Goal: Information Seeking & Learning: Check status

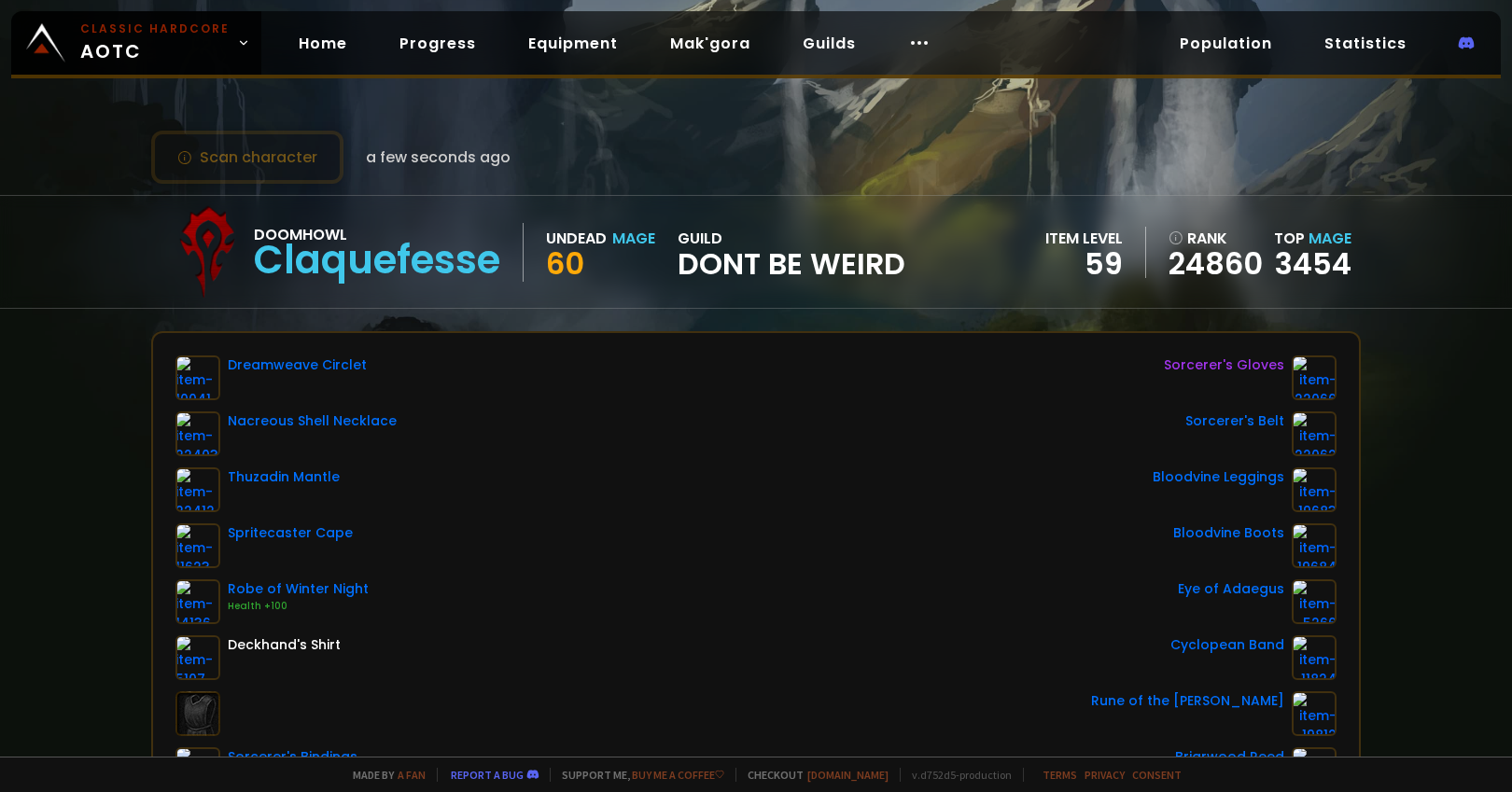
scroll to position [169, 0]
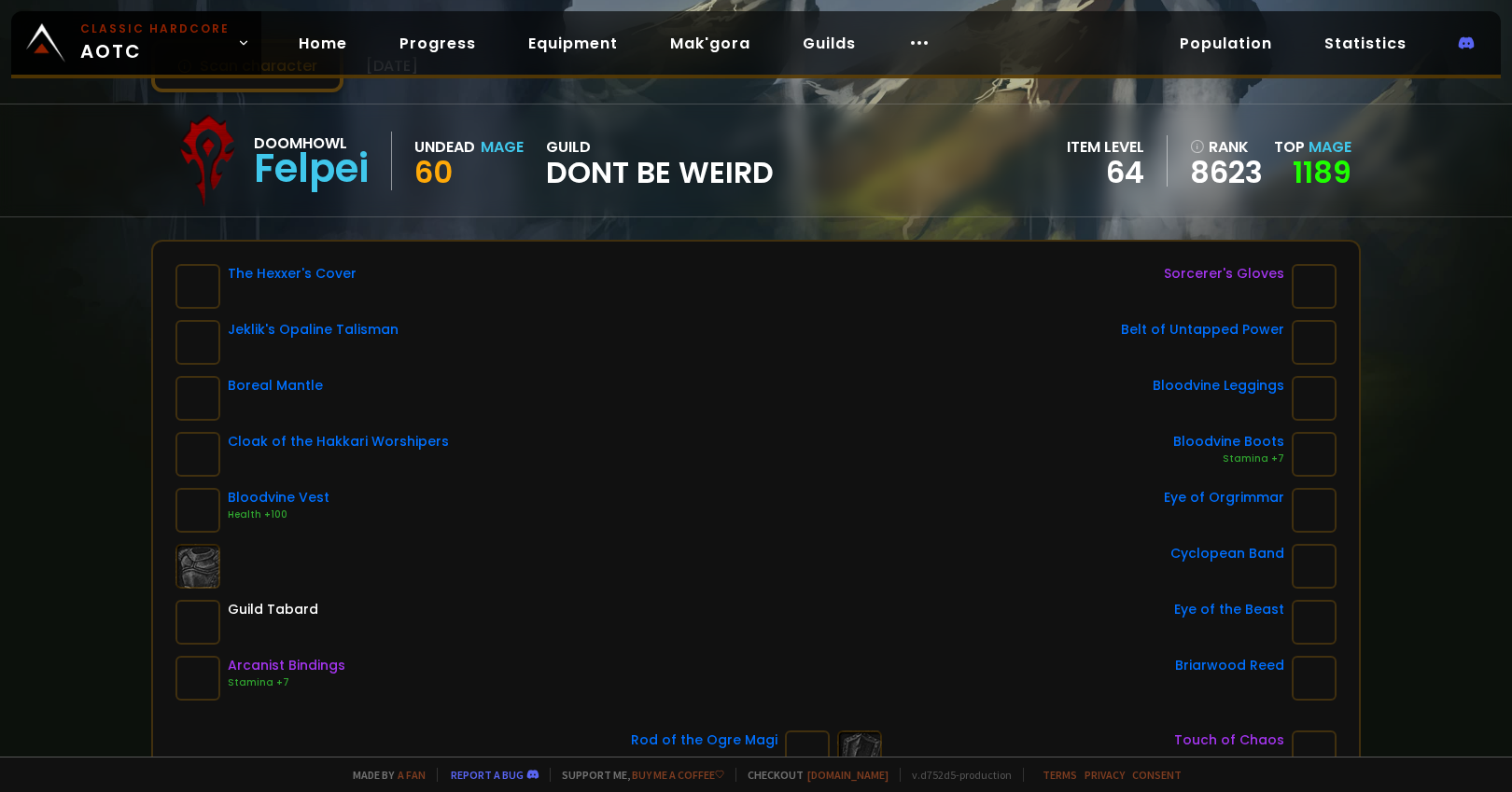
scroll to position [105, 0]
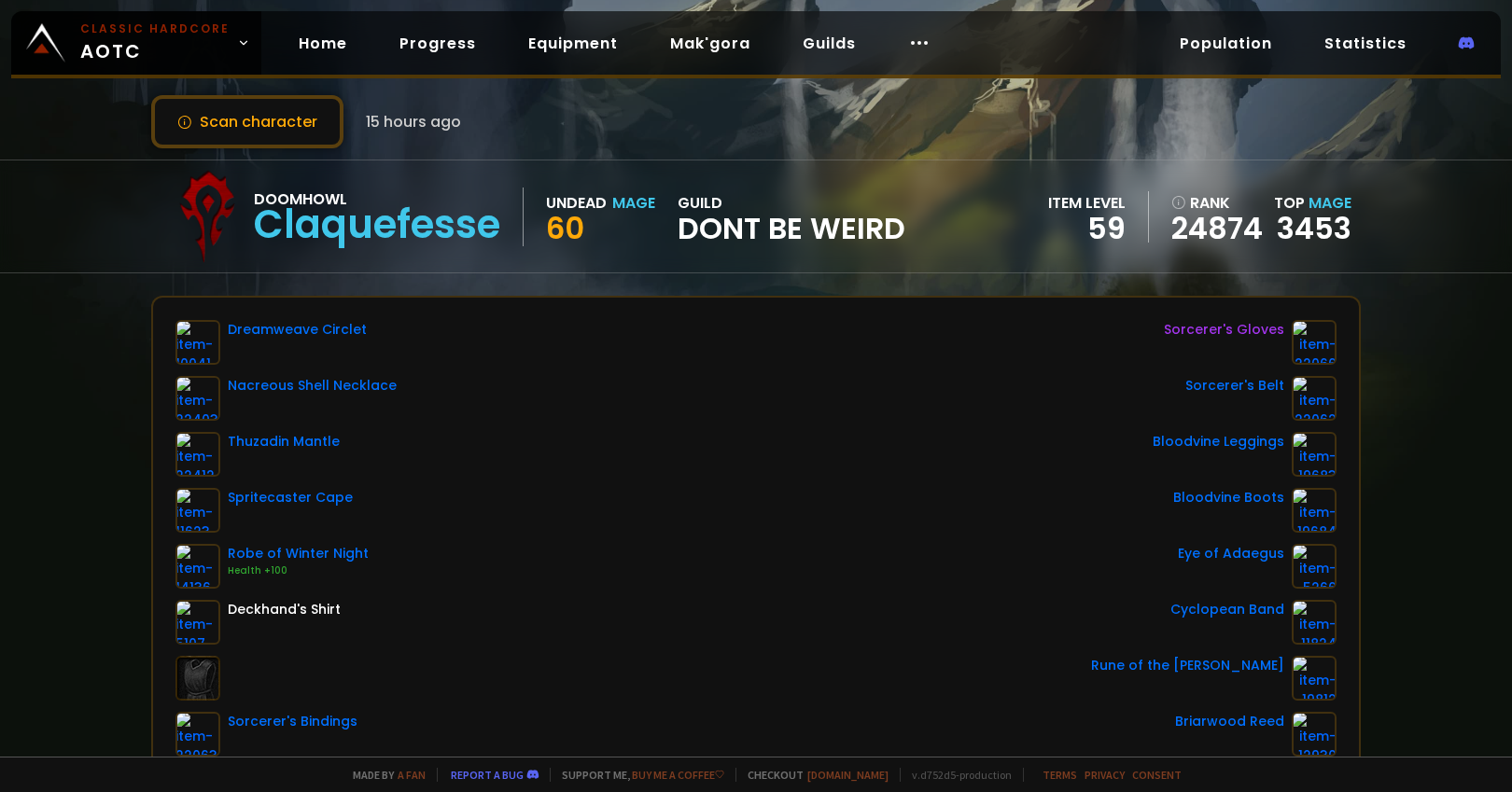
scroll to position [30, 0]
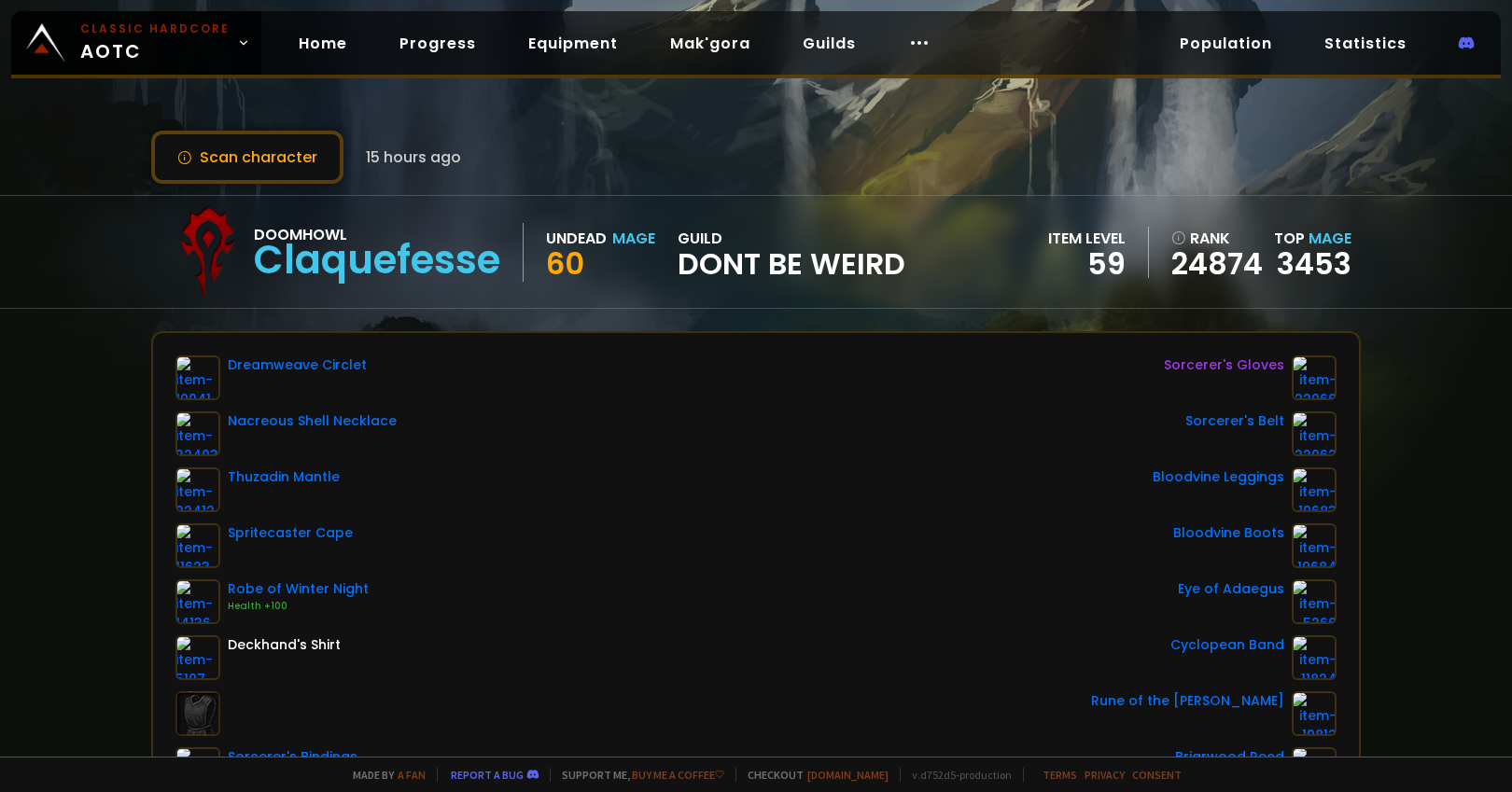
scroll to position [22, 0]
